Goal: Task Accomplishment & Management: Use online tool/utility

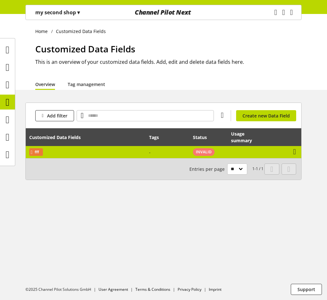
click at [134, 150] on td "fff" at bounding box center [86, 152] width 120 height 12
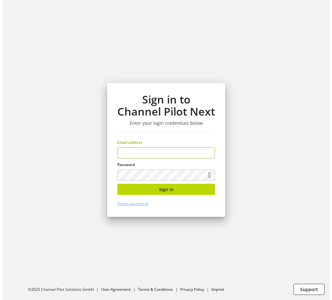
scroll to position [14, 0]
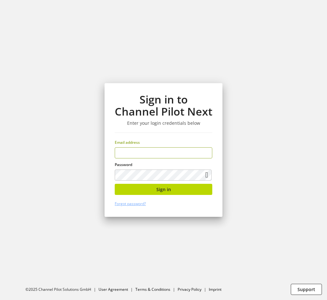
type input "**********"
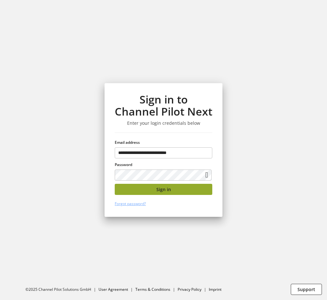
click at [160, 189] on span "Sign in" at bounding box center [163, 189] width 15 height 7
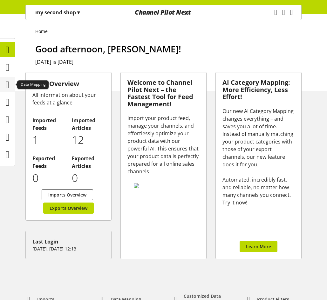
click at [6, 79] on icon at bounding box center [8, 85] width 4 height 13
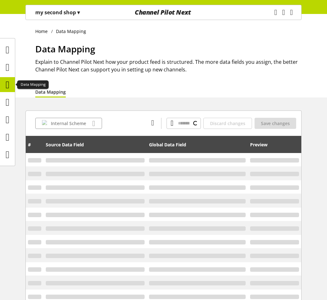
click at [10, 109] on div at bounding box center [7, 102] width 15 height 15
click at [6, 101] on icon at bounding box center [8, 102] width 4 height 13
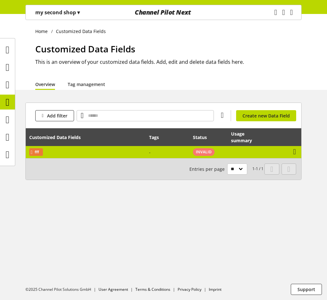
click at [67, 150] on td "fff" at bounding box center [86, 152] width 120 height 12
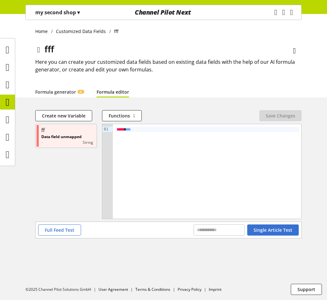
click at [115, 92] on link "Formula editor" at bounding box center [113, 92] width 32 height 7
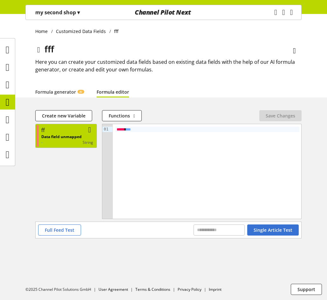
click at [59, 138] on p "Data field unmapped" at bounding box center [61, 137] width 40 height 6
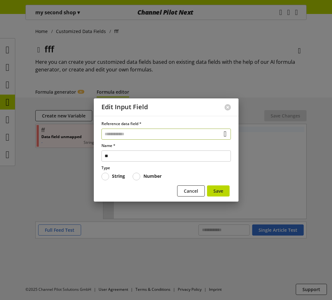
click at [134, 132] on input "text" at bounding box center [165, 134] width 129 height 11
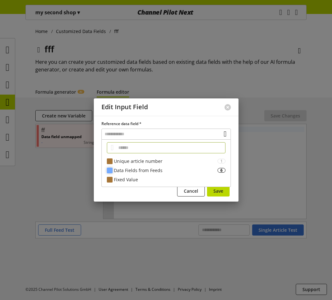
click at [134, 168] on div "Data Fields from Feeds" at bounding box center [166, 170] width 104 height 7
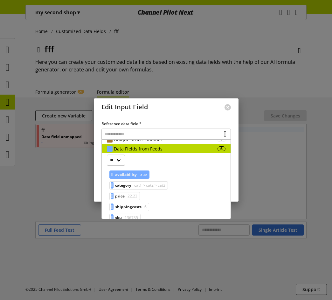
scroll to position [32, 0]
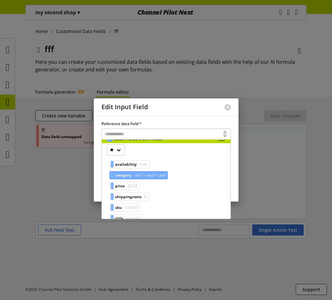
click at [141, 176] on span "cat1 > cat2 > cat3" at bounding box center [149, 176] width 32 height 8
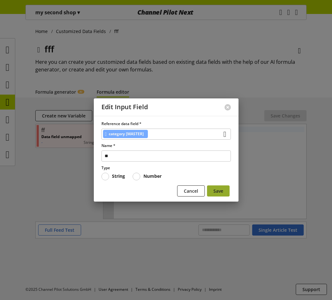
click at [225, 189] on button "Save" at bounding box center [218, 191] width 23 height 11
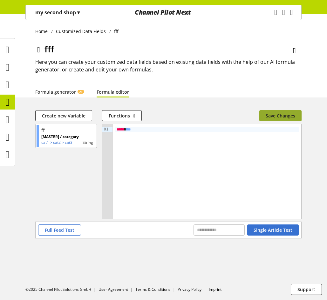
click at [286, 116] on span "Save Changes" at bounding box center [281, 116] width 30 height 7
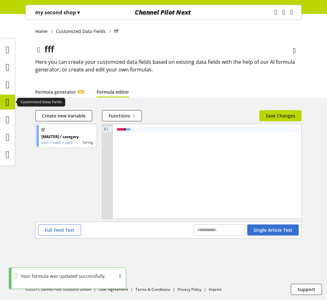
click at [9, 102] on icon at bounding box center [8, 102] width 4 height 13
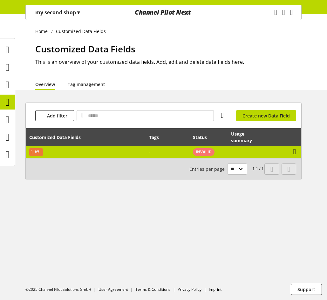
click at [94, 153] on td "fff" at bounding box center [86, 152] width 120 height 12
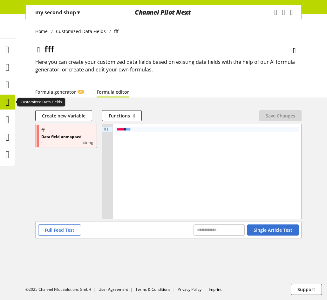
click at [7, 97] on icon at bounding box center [8, 102] width 4 height 13
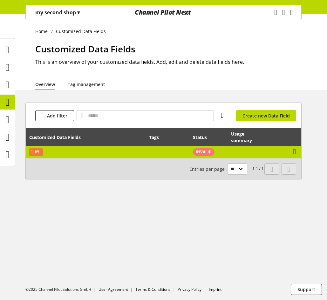
click at [145, 151] on td "fff" at bounding box center [86, 152] width 120 height 12
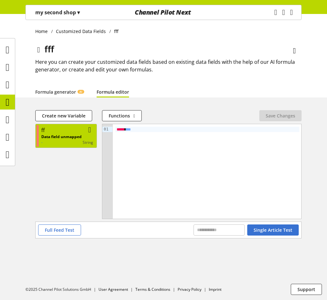
click at [63, 133] on div "ff" at bounding box center [67, 131] width 52 height 8
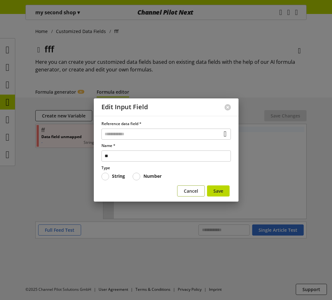
click at [190, 189] on span "Cancel" at bounding box center [191, 191] width 14 height 7
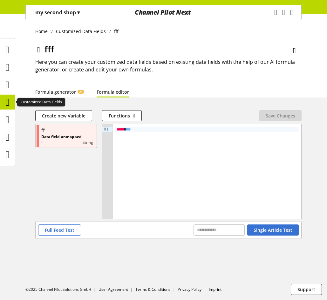
click at [7, 101] on icon at bounding box center [8, 102] width 4 height 13
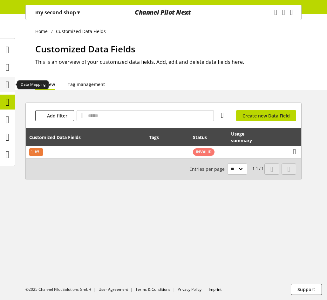
click at [10, 84] on icon at bounding box center [8, 85] width 4 height 13
click at [9, 100] on icon at bounding box center [8, 102] width 4 height 13
click at [63, 14] on p "my second shop ▾" at bounding box center [57, 13] width 45 height 8
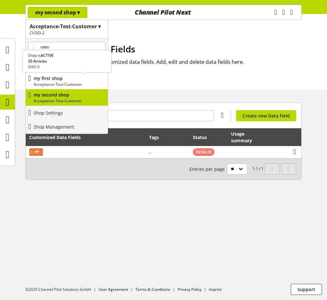
click at [69, 82] on p "Acceptance-Test-Customer" at bounding box center [70, 85] width 72 height 6
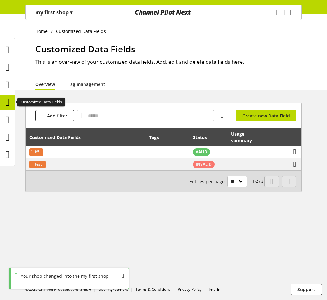
click at [8, 102] on icon at bounding box center [8, 102] width 4 height 13
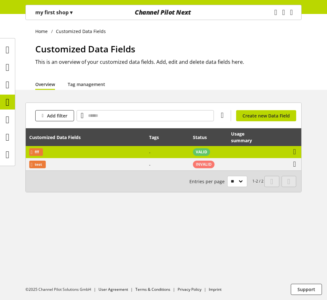
click at [110, 155] on td "fff" at bounding box center [86, 152] width 120 height 12
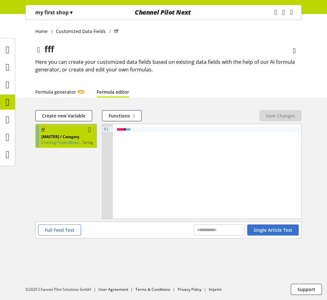
click at [73, 136] on p "[MASTER] / Category" at bounding box center [61, 137] width 41 height 6
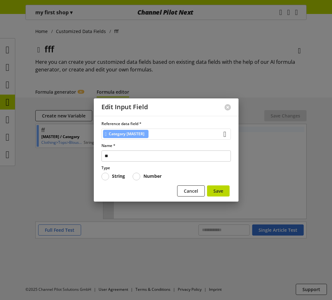
click at [156, 136] on div "Category [MASTER]" at bounding box center [165, 134] width 129 height 11
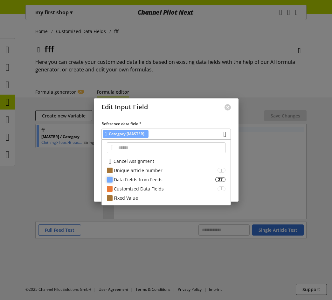
click at [152, 181] on div "Data Fields from Feeds" at bounding box center [164, 179] width 101 height 7
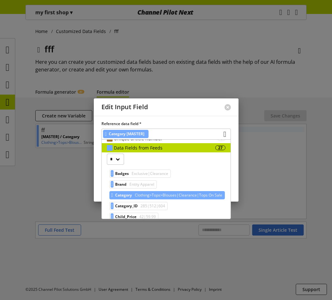
scroll to position [64, 0]
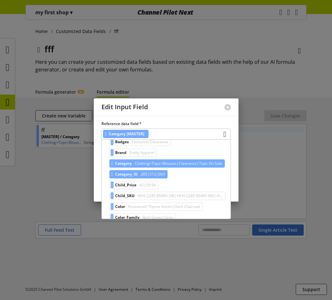
click at [147, 174] on span "285|512|604" at bounding box center [152, 175] width 26 height 8
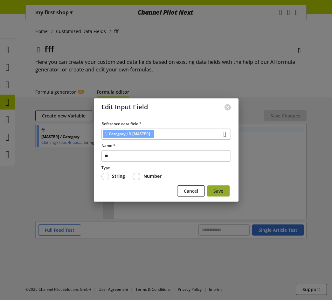
click at [224, 190] on button "Save" at bounding box center [218, 191] width 23 height 11
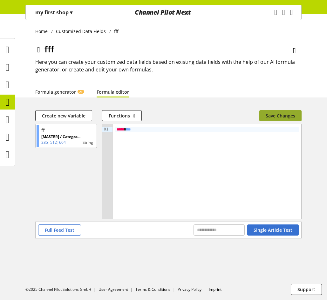
click at [286, 118] on span "Save Changes" at bounding box center [281, 116] width 30 height 7
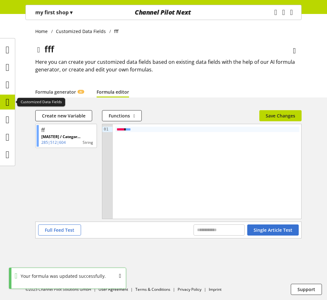
click at [7, 102] on icon at bounding box center [8, 102] width 4 height 13
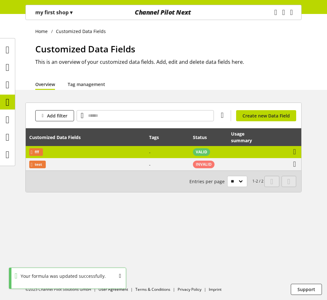
click at [76, 153] on td "fff" at bounding box center [86, 152] width 120 height 12
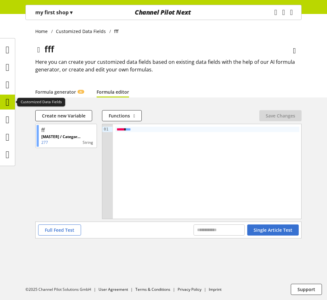
click at [6, 102] on icon at bounding box center [8, 102] width 4 height 13
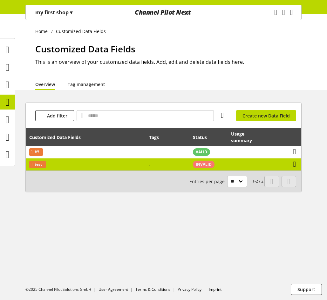
click at [86, 163] on td "test" at bounding box center [86, 165] width 120 height 12
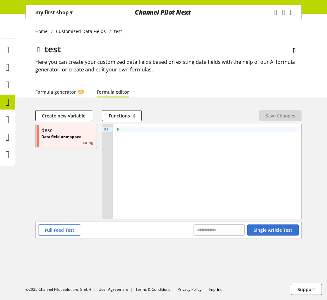
click at [108, 92] on link "Formula editor" at bounding box center [113, 92] width 32 height 7
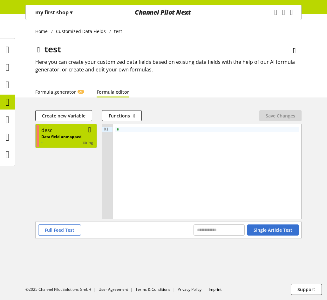
click at [65, 133] on div "desc" at bounding box center [67, 131] width 52 height 8
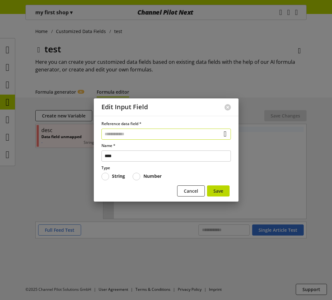
click at [138, 138] on input "text" at bounding box center [165, 134] width 129 height 11
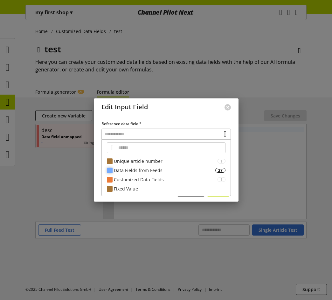
click at [133, 171] on div "Data Fields from Feeds" at bounding box center [164, 170] width 101 height 7
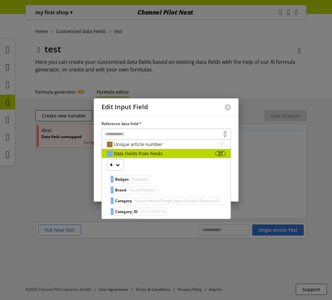
scroll to position [32, 0]
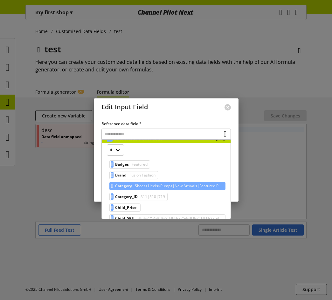
click at [144, 185] on span "Shoes>Heels>Pumps|New Arrivals|Featured Products" at bounding box center [178, 186] width 89 height 8
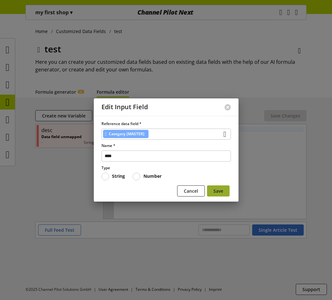
click at [225, 187] on button "Save" at bounding box center [218, 191] width 23 height 11
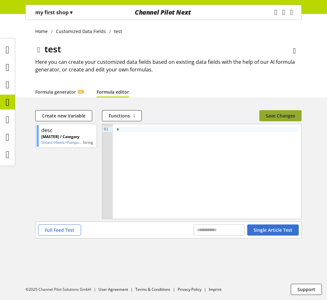
click at [278, 111] on button "Save Changes" at bounding box center [280, 115] width 42 height 11
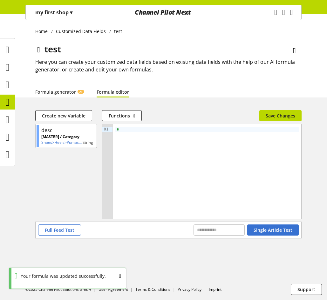
click at [10, 102] on icon at bounding box center [8, 102] width 4 height 13
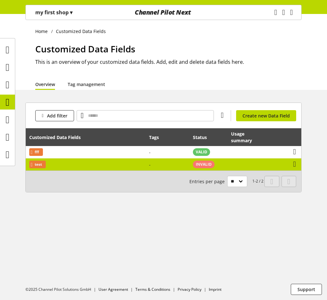
click at [158, 164] on td "-" at bounding box center [168, 165] width 44 height 12
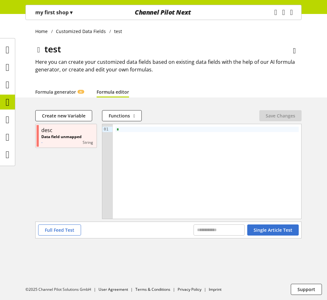
click at [118, 95] on link "Formula editor" at bounding box center [113, 92] width 32 height 7
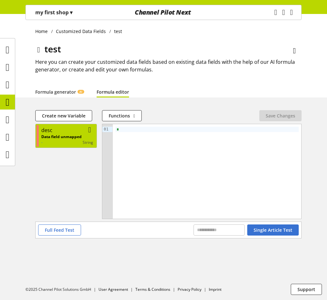
click at [45, 133] on div "desc" at bounding box center [46, 131] width 11 height 8
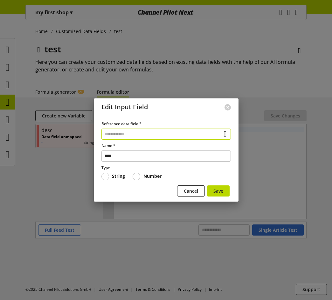
click at [145, 131] on input "text" at bounding box center [165, 134] width 129 height 11
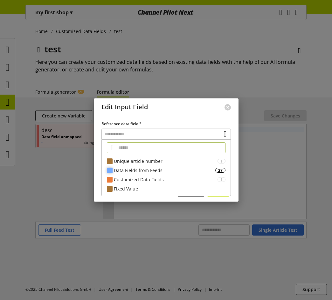
click at [129, 172] on div "Data Fields from Feeds" at bounding box center [164, 170] width 101 height 7
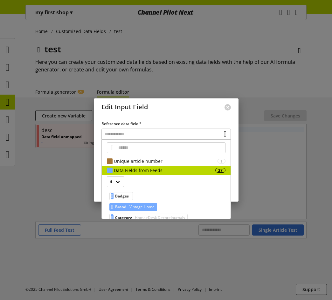
click at [124, 205] on span "Brand" at bounding box center [120, 207] width 11 height 8
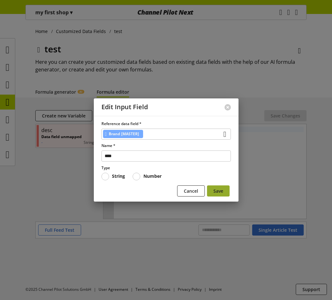
click at [221, 190] on span "Save" at bounding box center [218, 191] width 10 height 7
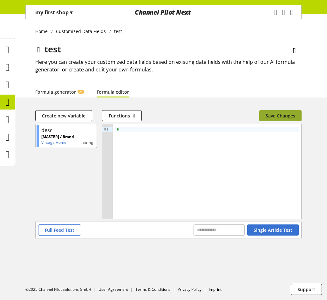
click at [278, 114] on span "Save Changes" at bounding box center [281, 116] width 30 height 7
click at [10, 104] on icon at bounding box center [8, 102] width 4 height 13
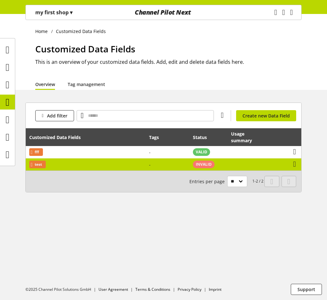
click at [73, 163] on td "test" at bounding box center [86, 165] width 120 height 12
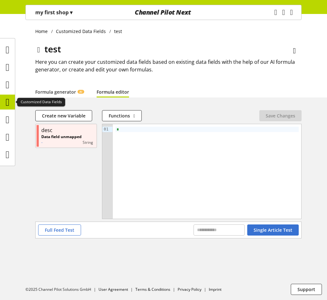
click at [8, 100] on icon at bounding box center [8, 102] width 4 height 13
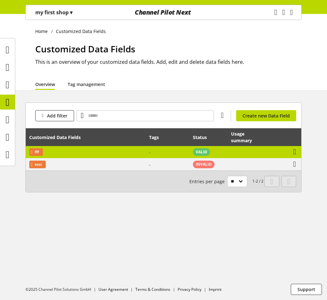
click at [82, 151] on td "fff" at bounding box center [86, 152] width 120 height 12
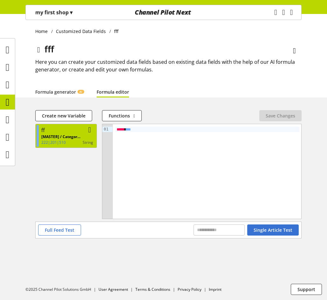
click at [66, 134] on p "[MASTER] / Category_ID" at bounding box center [61, 137] width 41 height 6
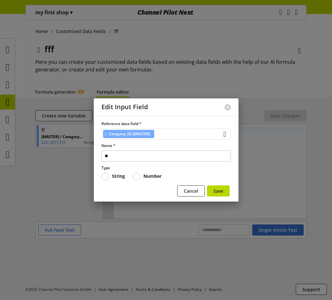
click at [173, 135] on div "Category_ID [MASTER]" at bounding box center [165, 134] width 129 height 11
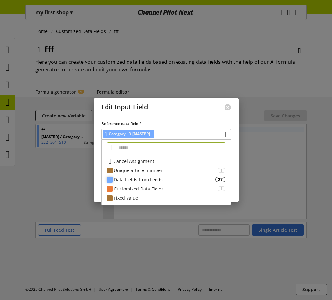
click at [152, 179] on div "Data Fields from Feeds" at bounding box center [164, 179] width 101 height 7
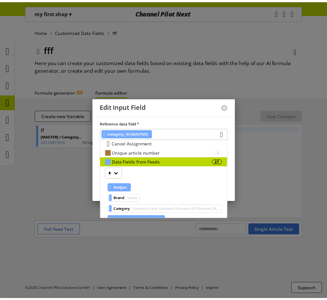
scroll to position [32, 0]
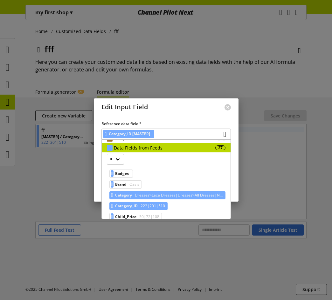
click at [132, 194] on span "Category" at bounding box center [123, 196] width 17 height 8
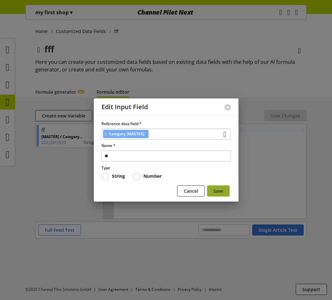
click at [218, 188] on span "Save" at bounding box center [218, 191] width 10 height 7
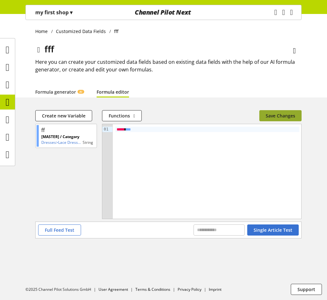
click at [276, 112] on button "Save Changes" at bounding box center [280, 115] width 42 height 11
click at [8, 101] on icon at bounding box center [8, 102] width 4 height 13
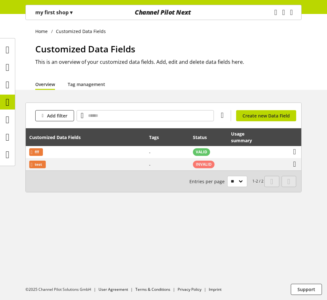
click at [290, 15] on icon "main navigation" at bounding box center [291, 12] width 3 height 11
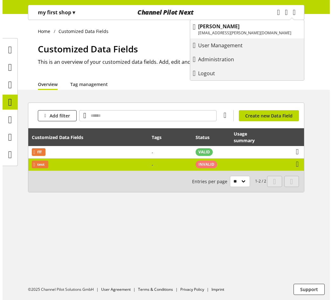
scroll to position [21, 0]
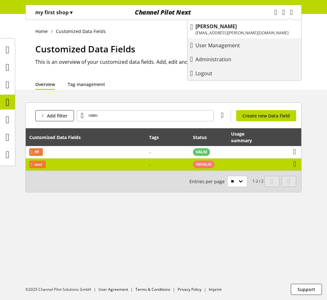
click at [145, 164] on td "test" at bounding box center [86, 165] width 120 height 12
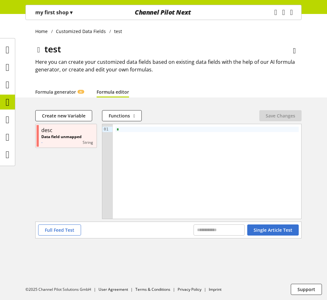
click at [112, 93] on link "Formula editor" at bounding box center [113, 92] width 32 height 7
click at [69, 93] on link "Formula generator AI" at bounding box center [59, 92] width 49 height 7
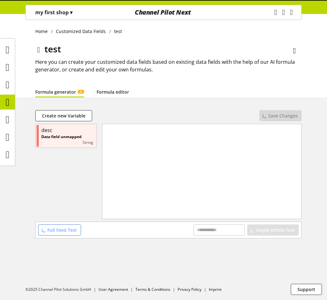
click at [125, 89] on link "Formula editor" at bounding box center [113, 92] width 32 height 7
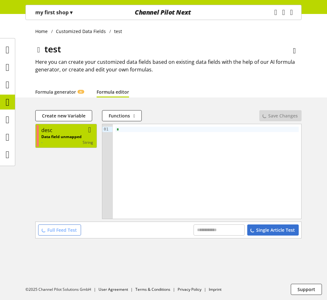
click at [71, 132] on div "desc" at bounding box center [67, 131] width 52 height 8
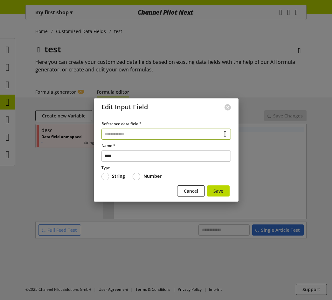
click at [113, 131] on input "text" at bounding box center [165, 134] width 129 height 11
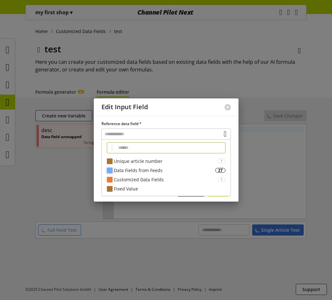
click at [118, 171] on div "Data Fields from Feeds" at bounding box center [164, 170] width 101 height 7
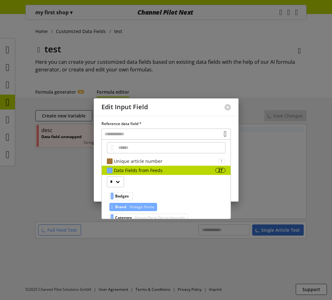
click at [133, 205] on span "Vintage Home" at bounding box center [141, 207] width 26 height 8
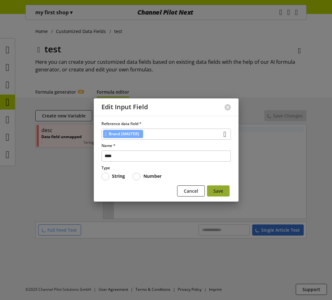
click at [211, 193] on button "Save" at bounding box center [218, 191] width 23 height 11
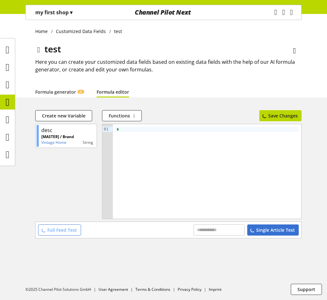
click at [278, 233] on div "Single Article Test" at bounding box center [273, 230] width 52 height 11
click at [280, 231] on div "Single Article Test" at bounding box center [273, 230] width 52 height 11
click at [286, 114] on div "Save Changes" at bounding box center [280, 115] width 42 height 11
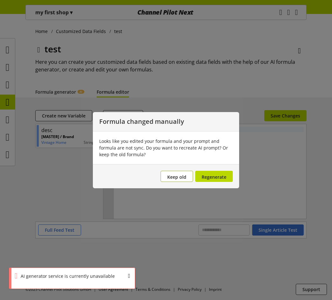
click at [183, 175] on span "Keep old" at bounding box center [176, 177] width 19 height 6
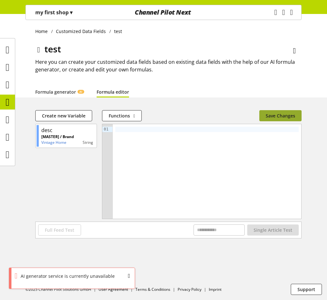
click at [281, 114] on span "Save Changes" at bounding box center [281, 116] width 30 height 7
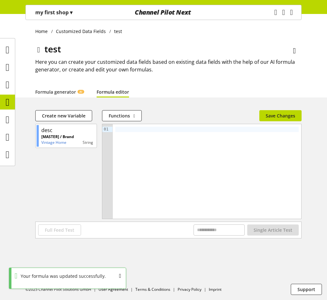
click at [198, 133] on div at bounding box center [207, 171] width 189 height 95
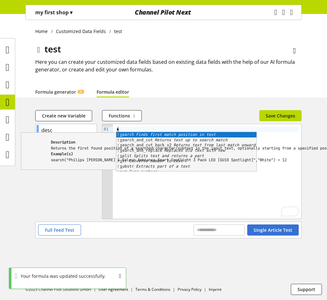
click at [196, 128] on div "*" at bounding box center [206, 129] width 183 height 5
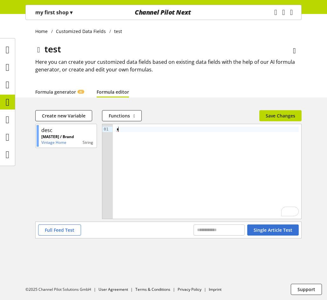
type textarea "*"
click at [196, 128] on div "*" at bounding box center [206, 129] width 183 height 5
click at [280, 116] on span "Save Changes" at bounding box center [281, 116] width 30 height 7
click at [284, 114] on span "Save Changes" at bounding box center [281, 116] width 30 height 7
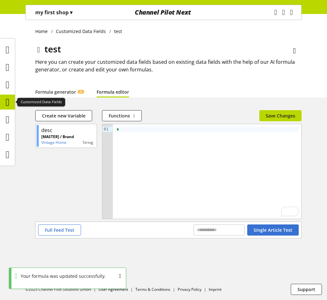
click at [7, 105] on icon at bounding box center [8, 102] width 4 height 13
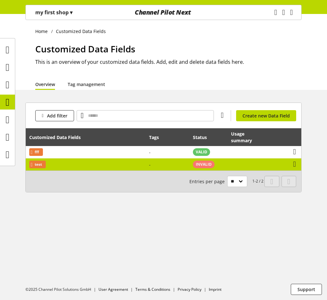
click at [100, 162] on td "test" at bounding box center [86, 165] width 120 height 12
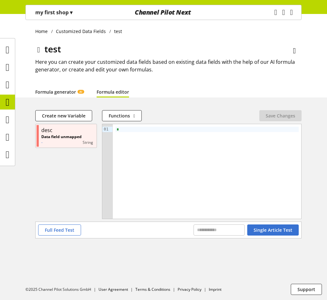
click at [64, 92] on link "Formula generator AI" at bounding box center [59, 92] width 49 height 7
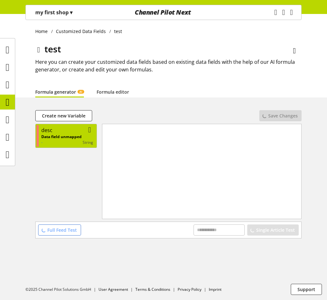
click at [59, 132] on div "desc" at bounding box center [67, 131] width 52 height 8
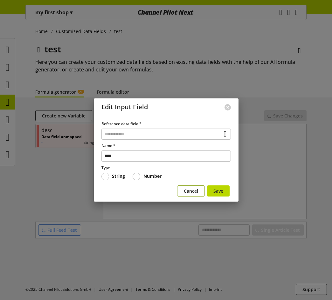
click at [186, 192] on span "Cancel" at bounding box center [191, 191] width 14 height 7
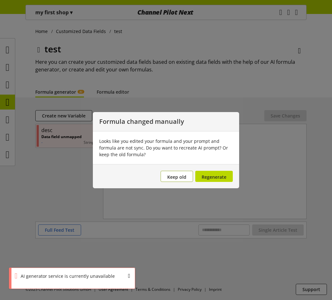
click at [180, 173] on button "Keep old" at bounding box center [177, 176] width 32 height 11
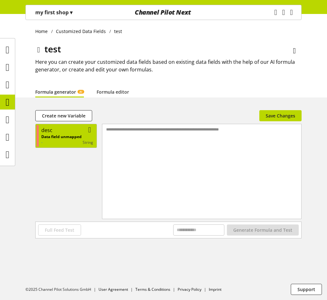
click at [55, 137] on p "Data field unmapped" at bounding box center [61, 137] width 40 height 6
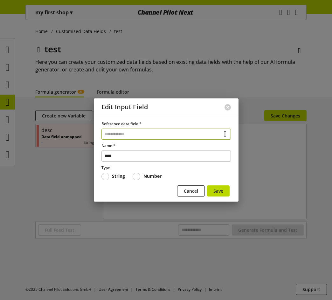
click at [124, 136] on input "text" at bounding box center [165, 134] width 129 height 11
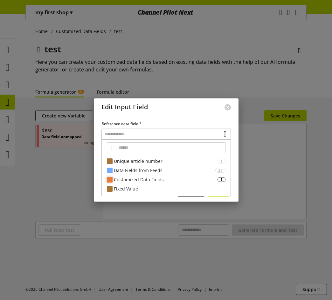
click at [128, 180] on div "Customized Data Fields" at bounding box center [166, 179] width 104 height 7
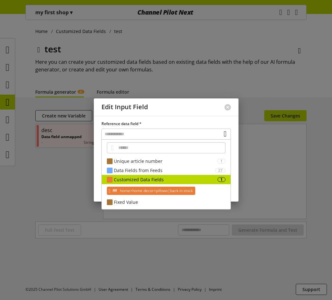
click at [130, 192] on span "home>home decor>pillows|back in stock" at bounding box center [156, 191] width 74 height 8
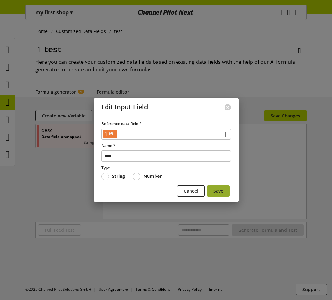
click at [220, 188] on span "Save" at bounding box center [218, 191] width 10 height 7
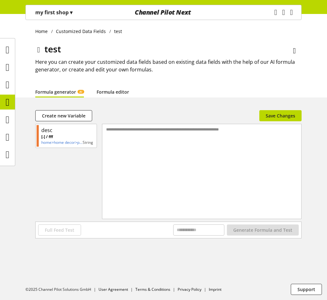
click at [103, 92] on link "Formula editor" at bounding box center [113, 92] width 32 height 7
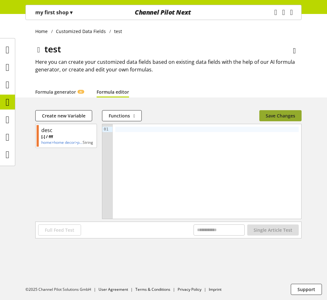
click at [274, 115] on span "Save Changes" at bounding box center [281, 116] width 30 height 7
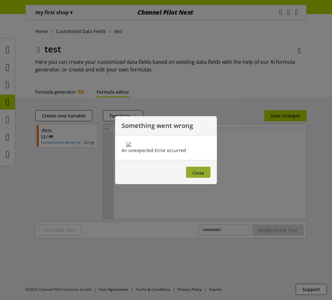
click at [199, 178] on button "Close" at bounding box center [198, 172] width 24 height 11
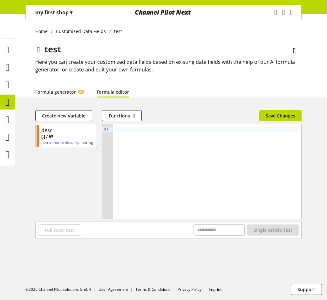
click at [128, 130] on div at bounding box center [206, 129] width 183 height 5
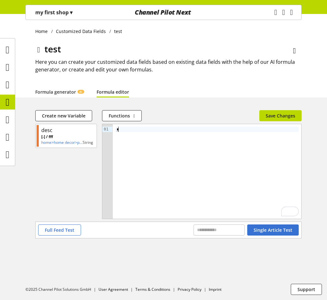
click at [128, 130] on div "*" at bounding box center [206, 129] width 183 height 5
click at [120, 130] on span "******" at bounding box center [122, 129] width 10 height 4
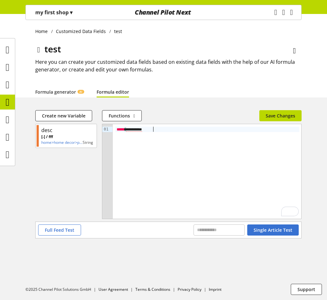
click at [144, 126] on div "***** * ********* *" at bounding box center [207, 171] width 189 height 95
click at [132, 130] on span "*********" at bounding box center [134, 129] width 16 height 4
click at [290, 111] on button "Save Changes" at bounding box center [280, 115] width 42 height 11
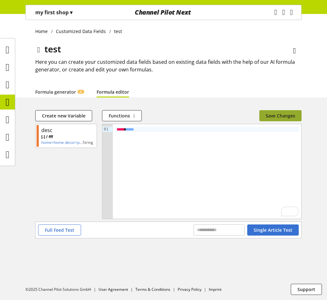
click at [292, 119] on span "Save Changes" at bounding box center [281, 116] width 30 height 7
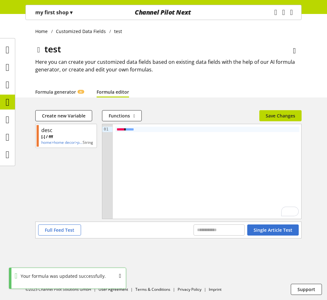
click at [313, 95] on div "Home Customized Data Fields test test Here you can create your customized data …" at bounding box center [163, 56] width 327 height 84
click at [278, 116] on span "Save Changes" at bounding box center [281, 116] width 30 height 7
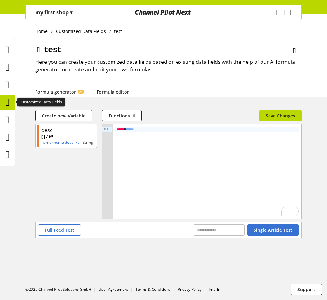
click at [9, 103] on icon at bounding box center [8, 102] width 4 height 13
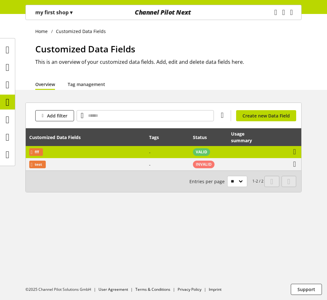
click at [101, 149] on td "fff" at bounding box center [86, 152] width 120 height 12
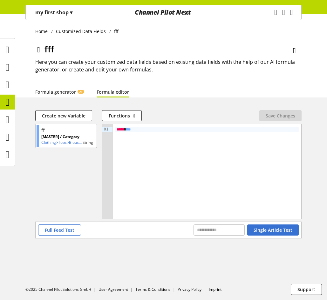
click at [135, 130] on div "***** * ** *" at bounding box center [207, 129] width 184 height 5
click at [152, 131] on div "***** * ** *" at bounding box center [207, 129] width 184 height 5
click at [275, 113] on span "Save Changes" at bounding box center [281, 116] width 30 height 7
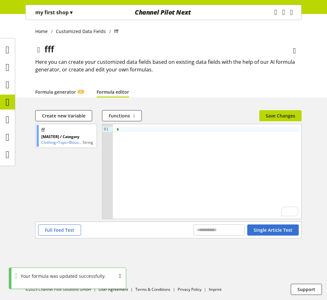
click at [196, 107] on div "Home Customized Data Fields fff fff Here you can create your customized data fi…" at bounding box center [163, 157] width 327 height 286
click at [150, 133] on div "*" at bounding box center [207, 171] width 189 height 95
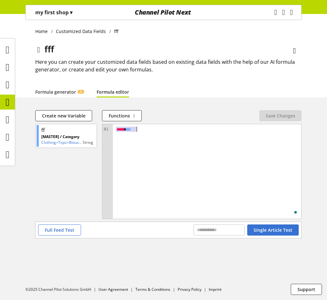
click at [155, 132] on div "***** * ** *" at bounding box center [207, 129] width 184 height 5
click at [244, 101] on div "Home Customized Data Fields fff fff Here you can create your customized data fi…" at bounding box center [163, 157] width 327 height 286
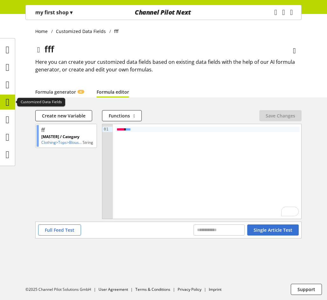
click at [6, 104] on icon at bounding box center [8, 102] width 4 height 13
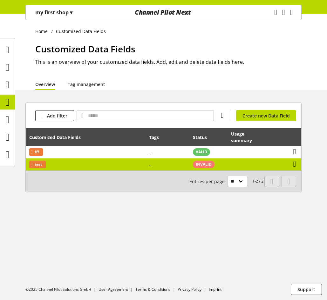
click at [171, 164] on td "-" at bounding box center [168, 165] width 44 height 12
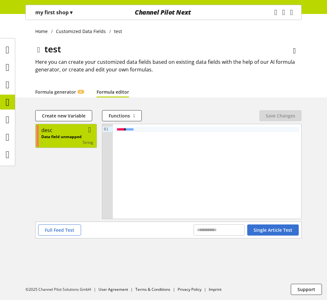
click at [70, 140] on p "-" at bounding box center [61, 143] width 40 height 6
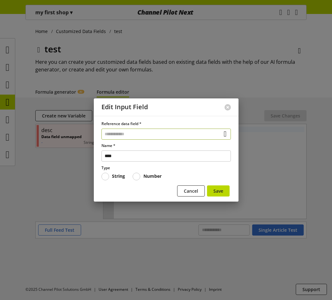
click at [138, 133] on input "text" at bounding box center [165, 134] width 129 height 11
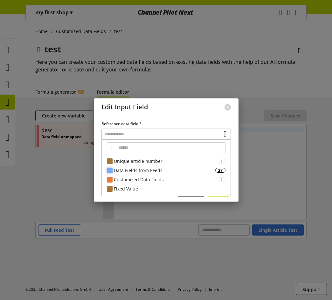
click at [143, 172] on div "Data Fields from Feeds" at bounding box center [164, 170] width 101 height 7
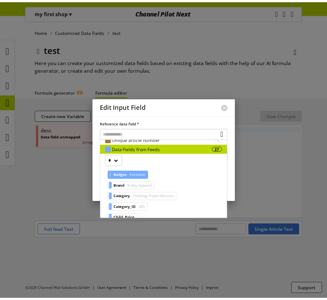
scroll to position [32, 0]
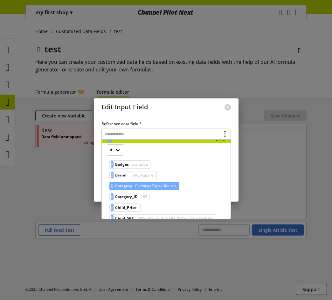
click at [136, 186] on div "Category Clothing>Tops>Blouses" at bounding box center [144, 186] width 70 height 8
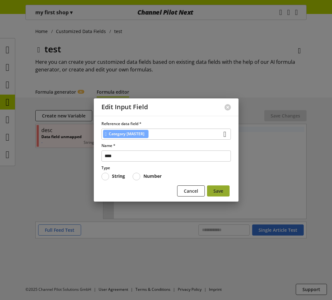
click at [224, 188] on button "Save" at bounding box center [218, 191] width 23 height 11
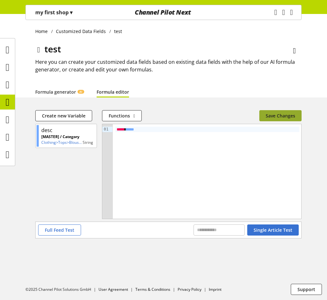
click at [277, 114] on span "Save Changes" at bounding box center [281, 116] width 30 height 7
